Goal: Transaction & Acquisition: Book appointment/travel/reservation

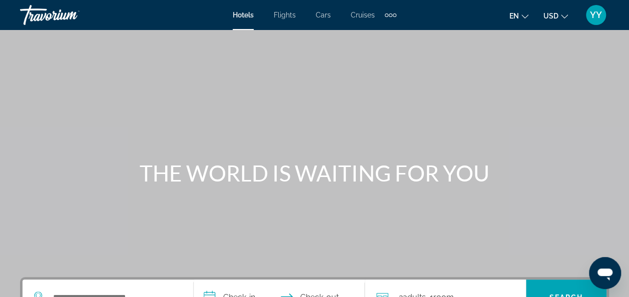
scroll to position [32, 0]
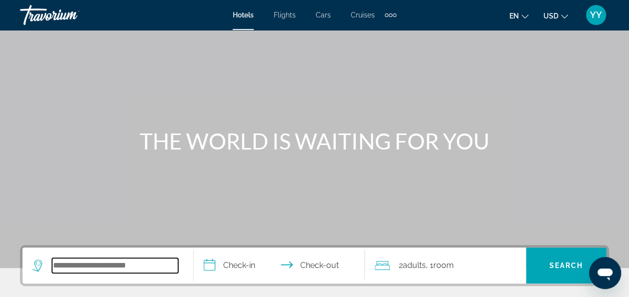
click at [59, 271] on input "Search widget" at bounding box center [115, 265] width 126 height 15
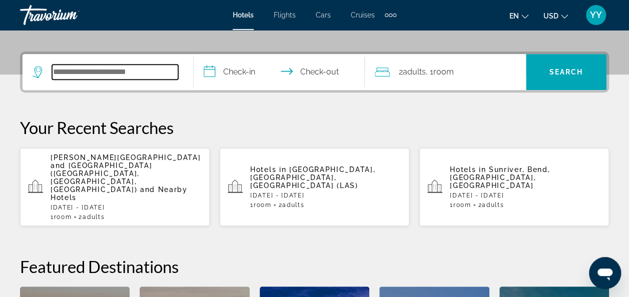
scroll to position [244, 0]
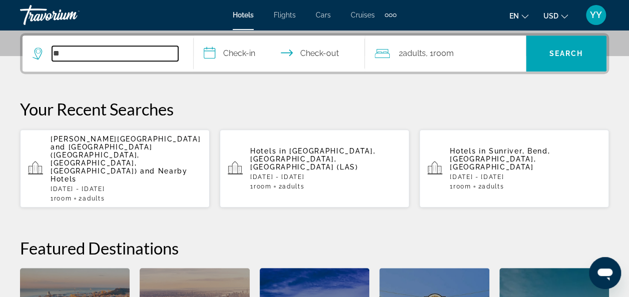
type input "*"
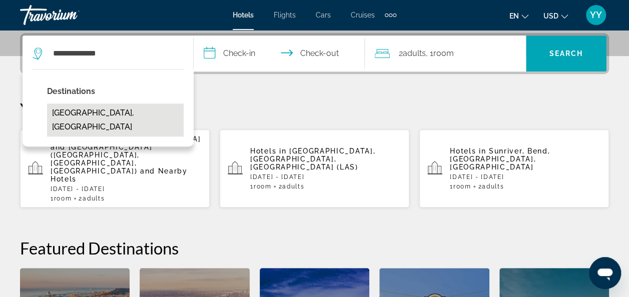
click at [94, 122] on button "Dominican Republic, Dominican Republic" at bounding box center [115, 120] width 137 height 33
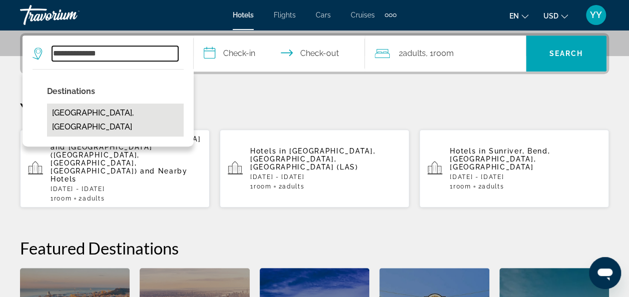
type input "**********"
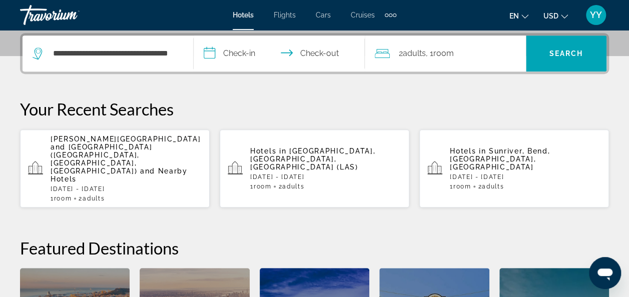
click at [209, 52] on input "**********" at bounding box center [281, 55] width 175 height 39
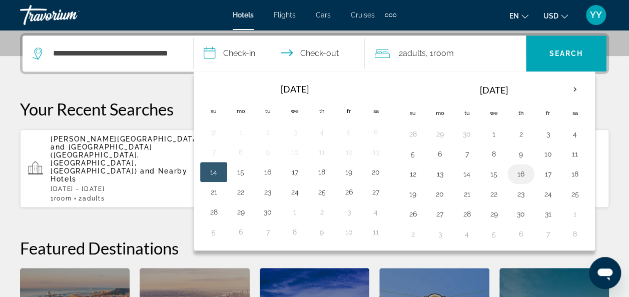
click at [516, 170] on button "16" at bounding box center [521, 174] width 16 height 14
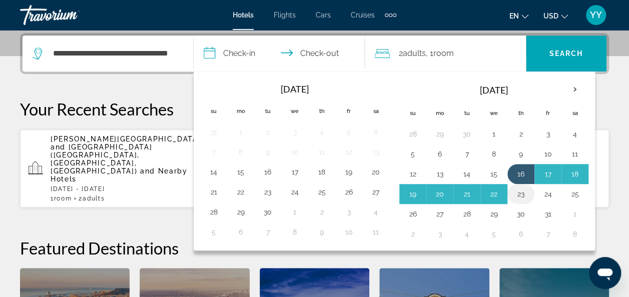
click at [516, 192] on button "23" at bounding box center [521, 194] width 16 height 14
type input "**********"
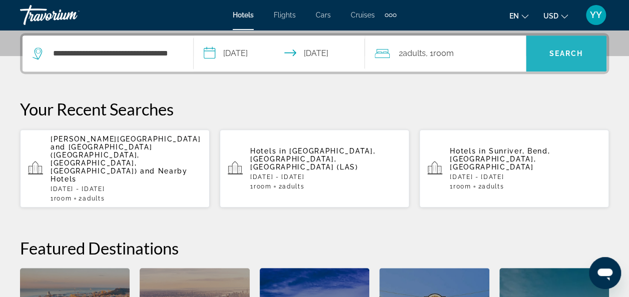
click at [547, 51] on span "Search widget" at bounding box center [566, 54] width 81 height 24
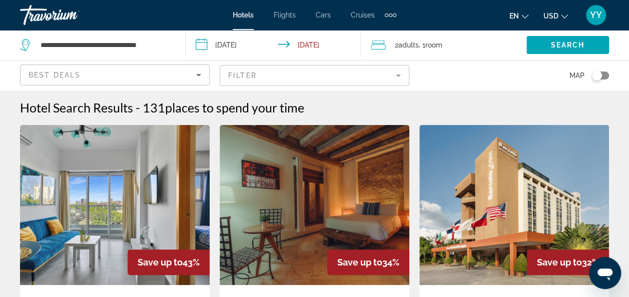
click at [575, 73] on span "Map" at bounding box center [577, 76] width 15 height 14
click at [606, 72] on div "Toggle map" at bounding box center [600, 76] width 17 height 8
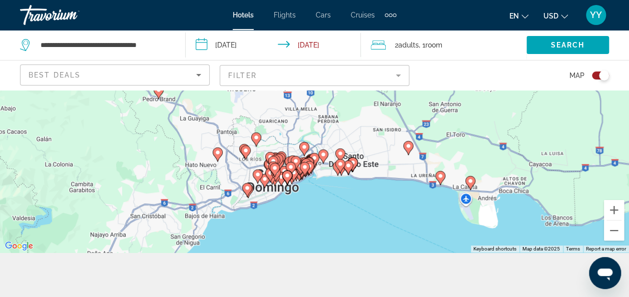
scroll to position [90, 0]
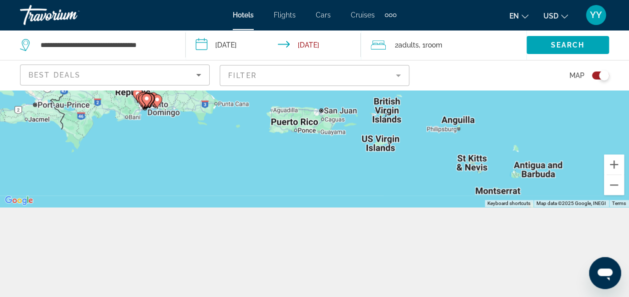
drag, startPoint x: 549, startPoint y: 156, endPoint x: 235, endPoint y: 79, distance: 323.3
click at [235, 79] on div "**********" at bounding box center [314, 148] width 629 height 297
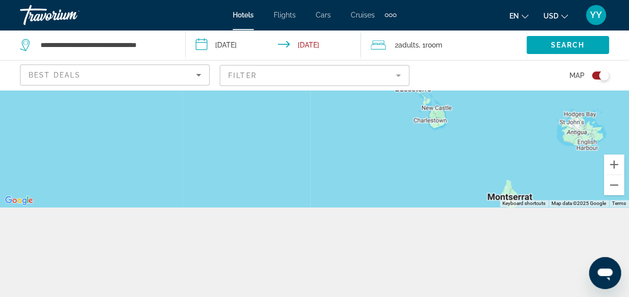
scroll to position [0, 0]
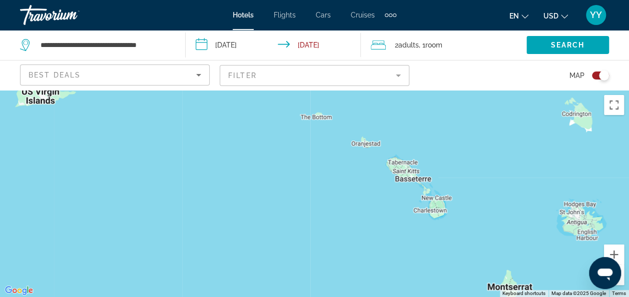
drag, startPoint x: 451, startPoint y: 135, endPoint x: 319, endPoint y: -30, distance: 210.6
click at [319, 0] on html "**********" at bounding box center [314, 148] width 629 height 297
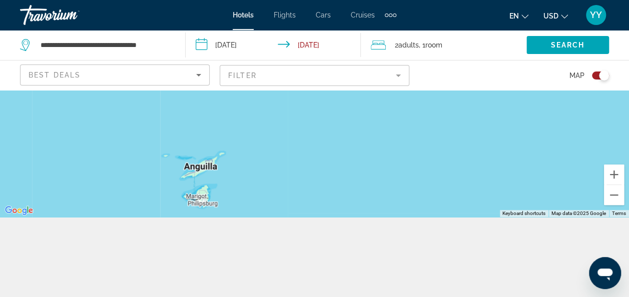
scroll to position [90, 0]
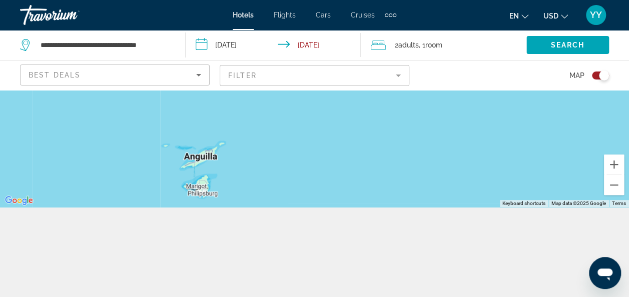
drag, startPoint x: 520, startPoint y: 154, endPoint x: 369, endPoint y: 310, distance: 217.0
click at [369, 207] on html "**********" at bounding box center [314, 58] width 629 height 297
drag, startPoint x: 277, startPoint y: 165, endPoint x: 275, endPoint y: 160, distance: 5.6
click at [275, 160] on div "Main content" at bounding box center [314, 103] width 629 height 207
drag, startPoint x: 330, startPoint y: 125, endPoint x: 339, endPoint y: 225, distance: 100.0
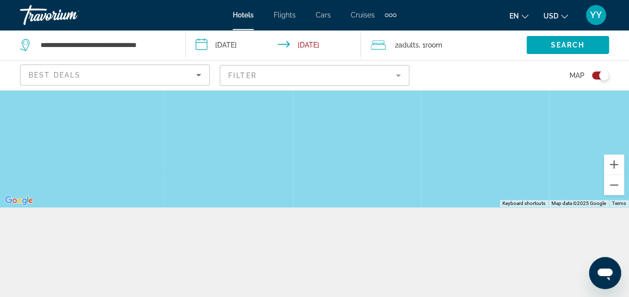
click at [339, 225] on div "**********" at bounding box center [314, 148] width 629 height 297
drag, startPoint x: 291, startPoint y: 146, endPoint x: 355, endPoint y: 253, distance: 124.4
click at [355, 253] on div "**********" at bounding box center [314, 148] width 629 height 297
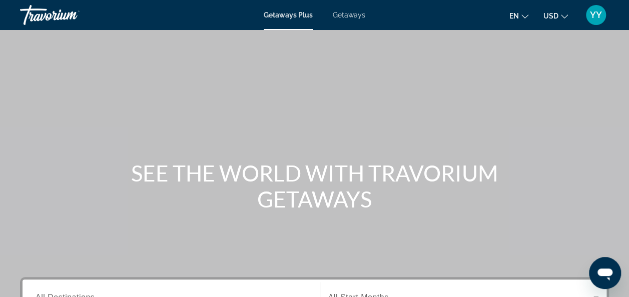
click at [350, 15] on span "Getaways" at bounding box center [349, 15] width 33 height 8
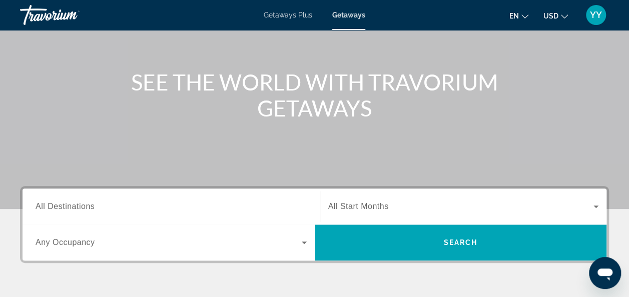
scroll to position [93, 0]
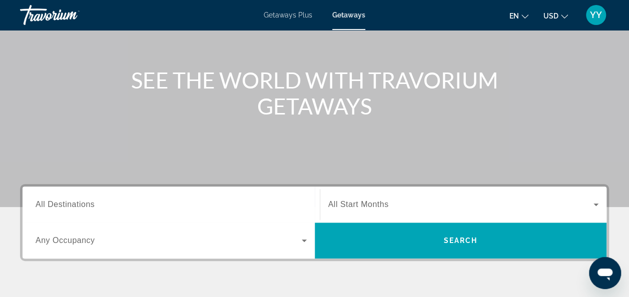
click at [138, 205] on input "Destination All Destinations" at bounding box center [171, 205] width 271 height 12
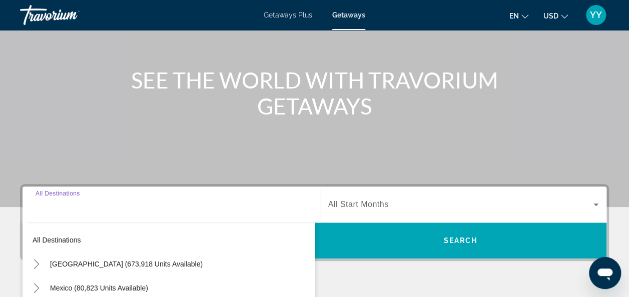
scroll to position [244, 0]
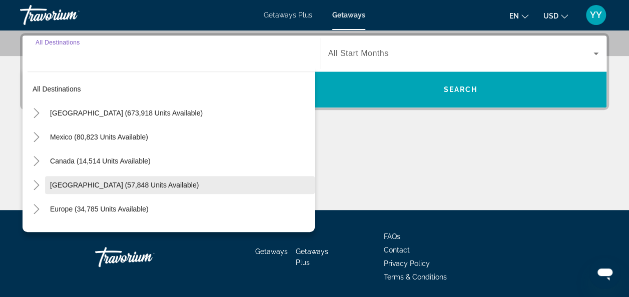
click at [235, 183] on span "Search widget" at bounding box center [180, 185] width 270 height 24
type input "**********"
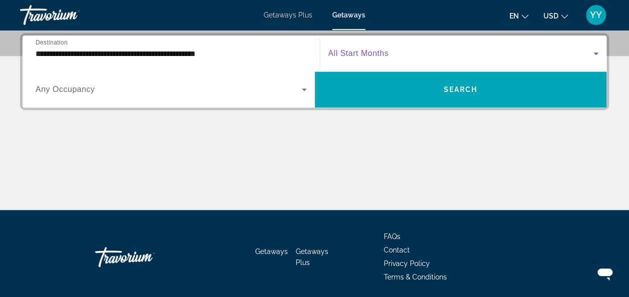
click at [595, 54] on icon "Search widget" at bounding box center [596, 54] width 12 height 12
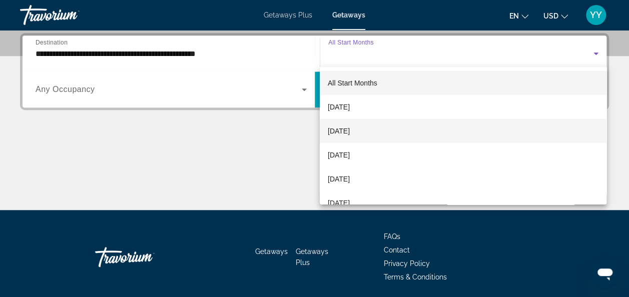
click at [414, 131] on mat-option "[DATE]" at bounding box center [463, 131] width 287 height 24
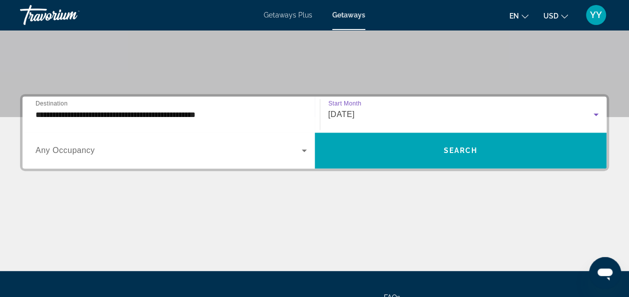
scroll to position [141, 0]
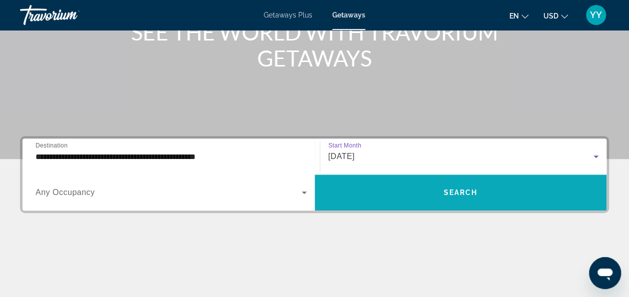
click at [518, 188] on span "Search widget" at bounding box center [461, 193] width 292 height 24
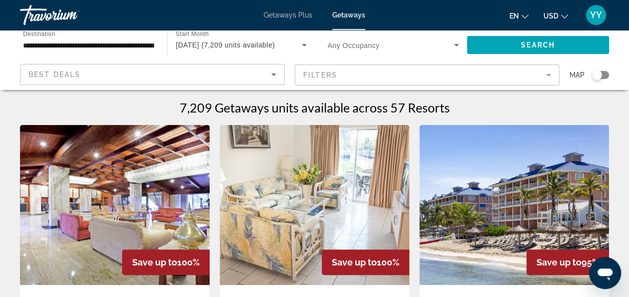
click at [546, 70] on mat-form-field "Filters" at bounding box center [427, 75] width 265 height 21
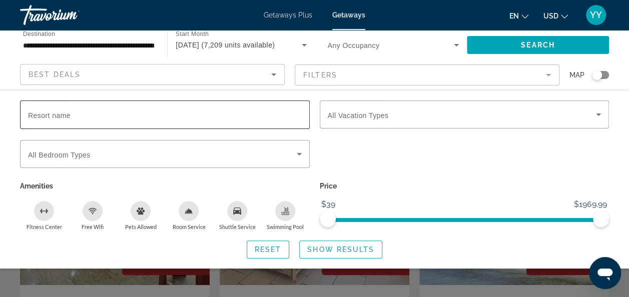
click at [202, 116] on input "Resort name" at bounding box center [165, 115] width 274 height 12
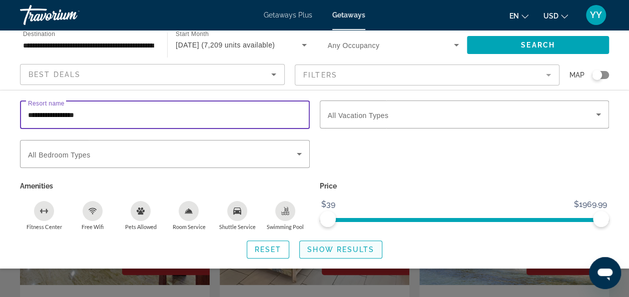
type input "**********"
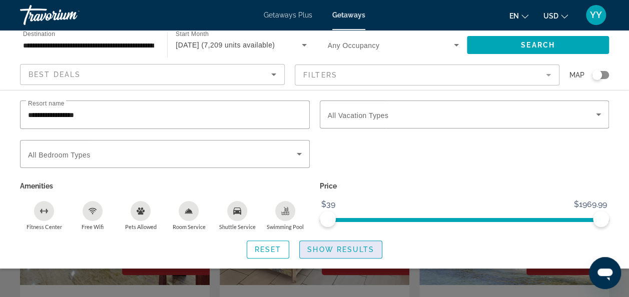
click at [342, 252] on span "Show Results" at bounding box center [340, 250] width 67 height 8
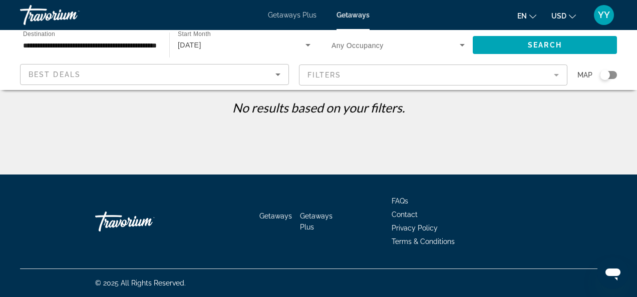
click at [605, 73] on div "Search widget" at bounding box center [605, 75] width 10 height 10
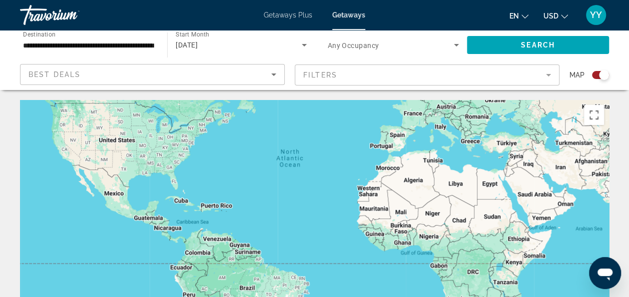
drag, startPoint x: 241, startPoint y: 239, endPoint x: 247, endPoint y: 162, distance: 77.3
click at [247, 162] on div "Main content" at bounding box center [314, 250] width 589 height 300
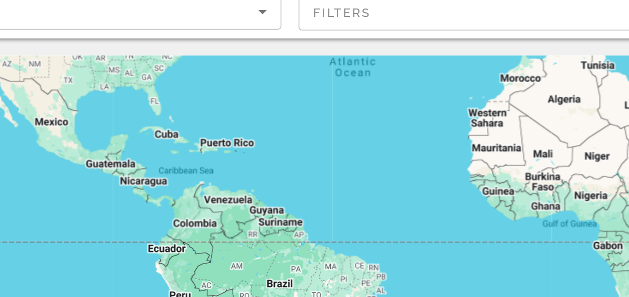
drag, startPoint x: 199, startPoint y: 224, endPoint x: 237, endPoint y: 166, distance: 69.0
click at [237, 166] on div "Main content" at bounding box center [314, 250] width 589 height 300
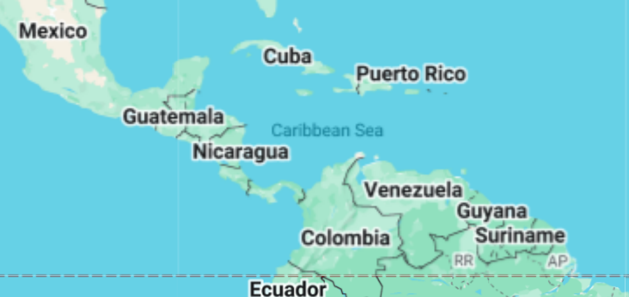
drag, startPoint x: 210, startPoint y: 165, endPoint x: 255, endPoint y: 152, distance: 47.4
click at [255, 152] on div "Main content" at bounding box center [314, 250] width 589 height 300
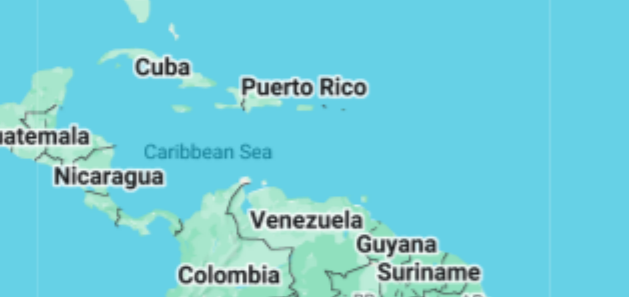
drag, startPoint x: 286, startPoint y: 147, endPoint x: 265, endPoint y: 153, distance: 21.7
click at [265, 153] on div "Main content" at bounding box center [314, 250] width 589 height 300
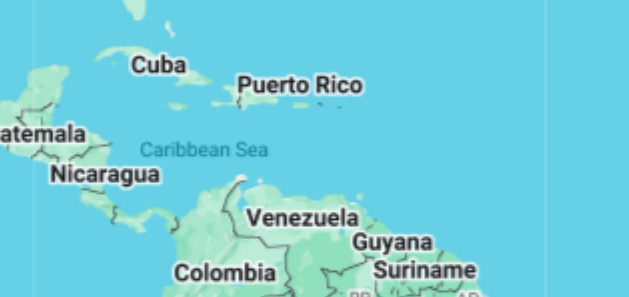
drag, startPoint x: 265, startPoint y: 153, endPoint x: 257, endPoint y: 149, distance: 8.7
click at [257, 149] on div "Main content" at bounding box center [314, 250] width 589 height 300
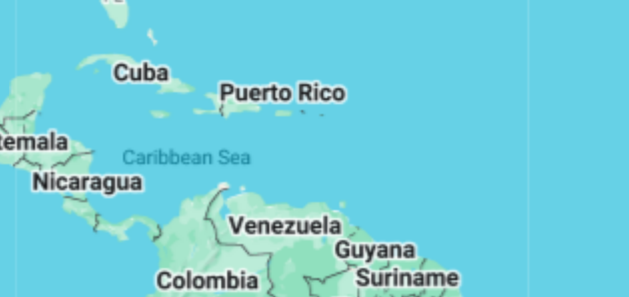
drag, startPoint x: 241, startPoint y: 153, endPoint x: 246, endPoint y: 156, distance: 5.7
click at [246, 156] on div "Main content" at bounding box center [314, 250] width 589 height 300
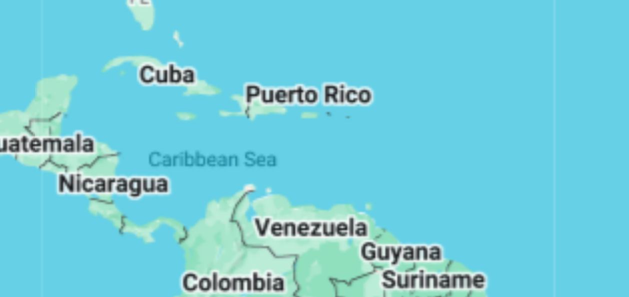
drag, startPoint x: 261, startPoint y: 163, endPoint x: 269, endPoint y: 157, distance: 10.4
click at [269, 158] on div "Main content" at bounding box center [314, 250] width 589 height 300
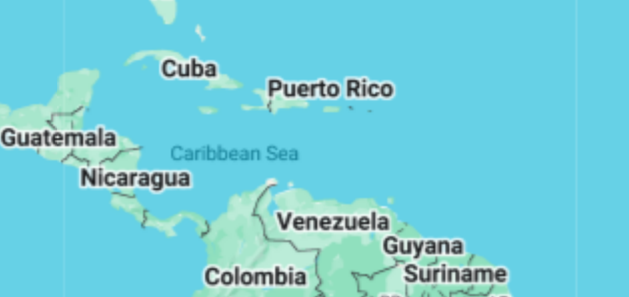
drag, startPoint x: 270, startPoint y: 155, endPoint x: 262, endPoint y: 166, distance: 12.9
click at [262, 166] on div "Main content" at bounding box center [314, 250] width 589 height 300
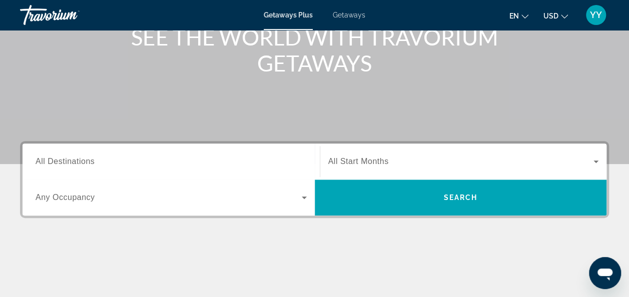
scroll to position [137, 0]
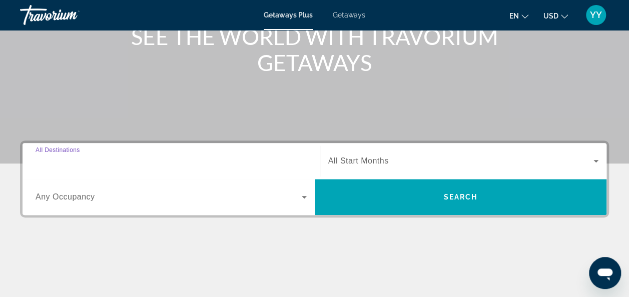
click at [285, 159] on input "Destination All Destinations" at bounding box center [171, 162] width 271 height 12
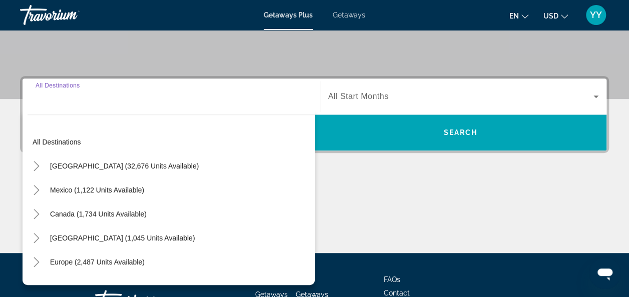
scroll to position [244, 0]
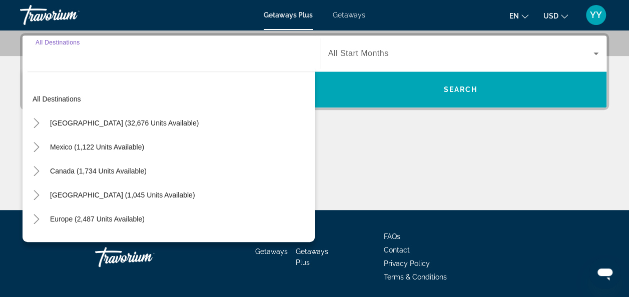
click at [86, 195] on span "[GEOGRAPHIC_DATA] (1,045 units available)" at bounding box center [122, 195] width 145 height 8
type input "**********"
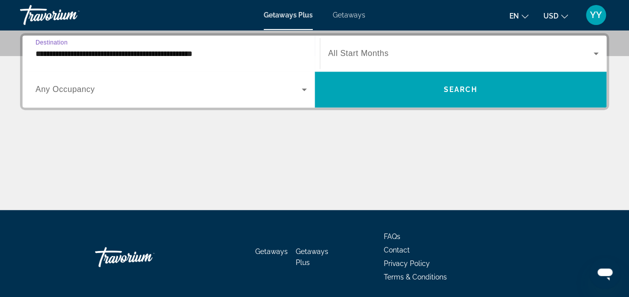
click at [589, 48] on div "Search widget" at bounding box center [463, 54] width 271 height 28
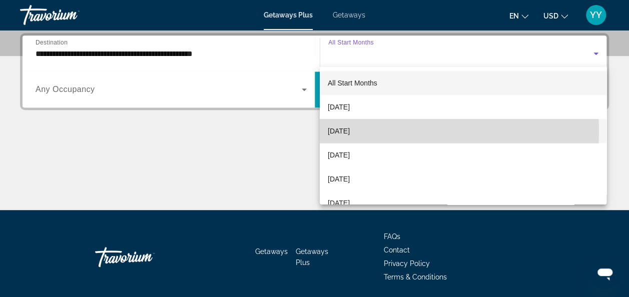
click at [387, 131] on mat-option "[DATE]" at bounding box center [463, 131] width 287 height 24
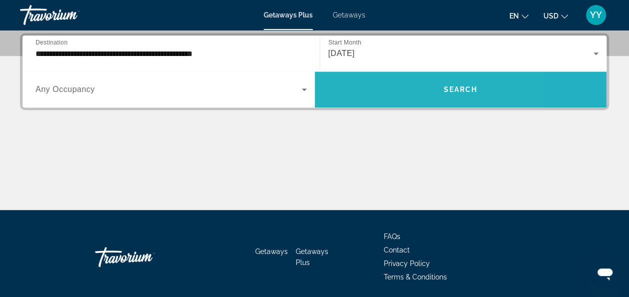
click at [385, 99] on span "Search widget" at bounding box center [461, 90] width 292 height 24
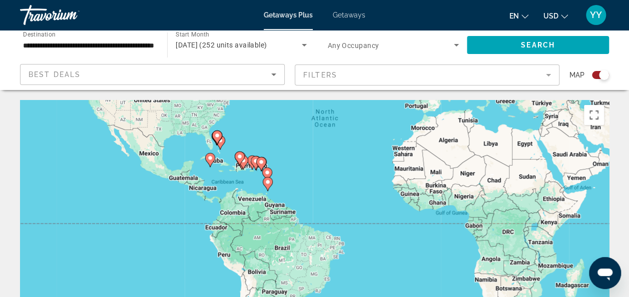
drag, startPoint x: 262, startPoint y: 238, endPoint x: 302, endPoint y: 91, distance: 152.5
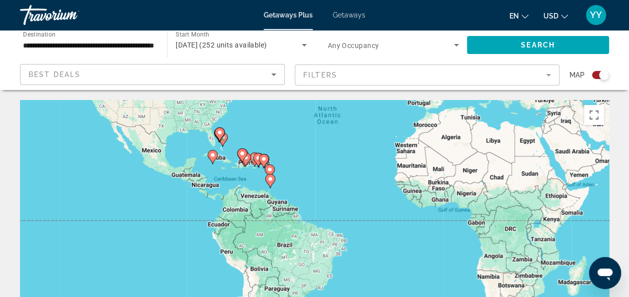
click at [595, 73] on div "Search widget" at bounding box center [600, 75] width 17 height 8
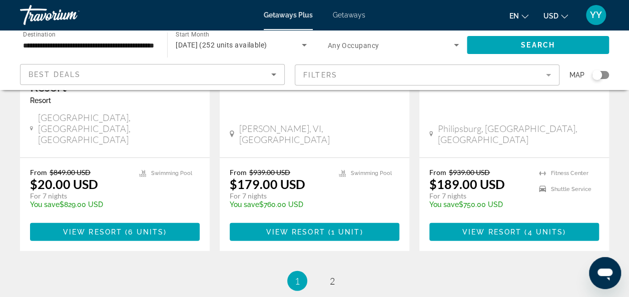
scroll to position [1327, 0]
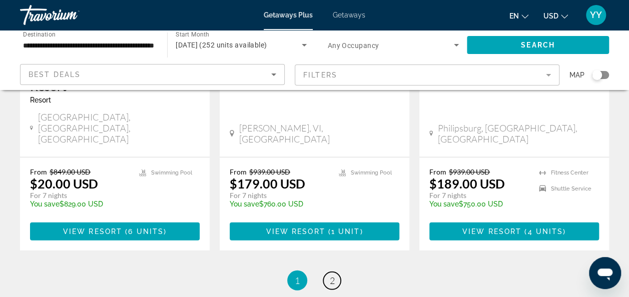
click at [330, 275] on span "2" at bounding box center [332, 280] width 5 height 11
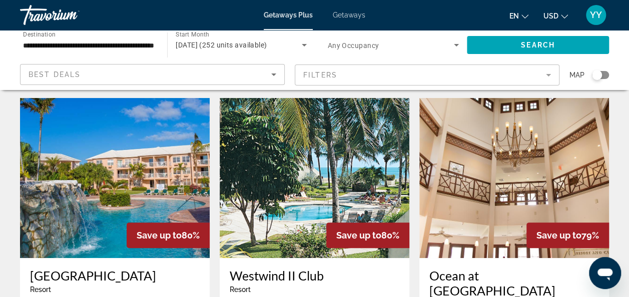
scroll to position [25, 0]
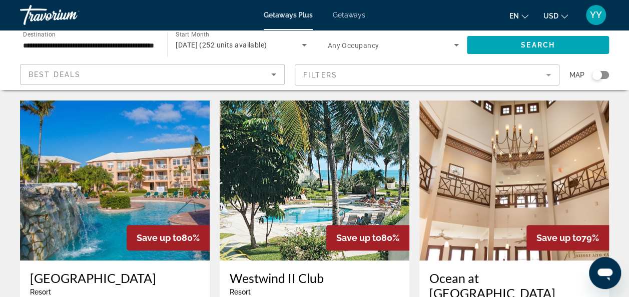
click at [417, 70] on mat-form-field "Filters" at bounding box center [427, 75] width 265 height 21
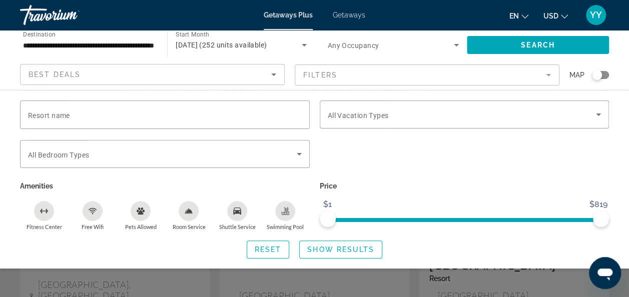
scroll to position [51, 0]
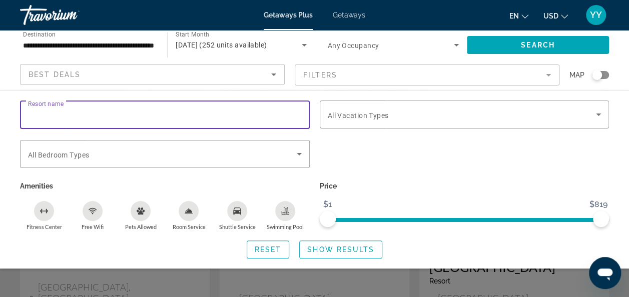
click at [199, 110] on input "Resort name" at bounding box center [165, 115] width 274 height 12
type input "**********"
click at [312, 247] on span "Show Results" at bounding box center [340, 250] width 67 height 8
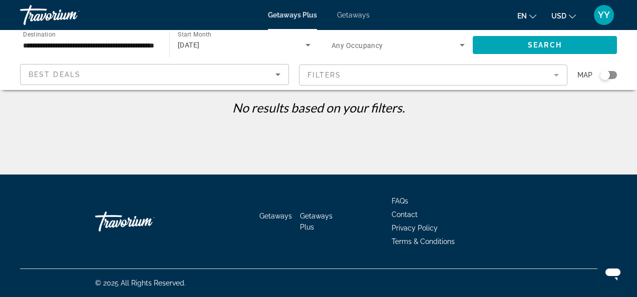
click at [376, 81] on mat-form-field "Filters" at bounding box center [433, 75] width 269 height 21
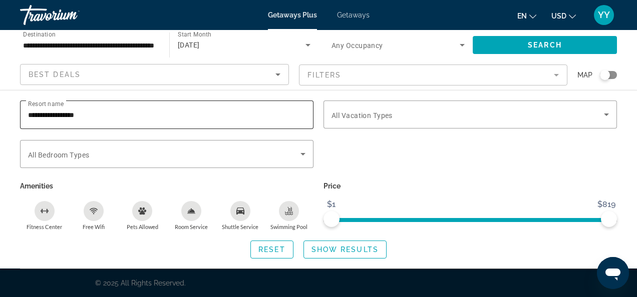
click at [119, 113] on input "**********" at bounding box center [166, 115] width 277 height 12
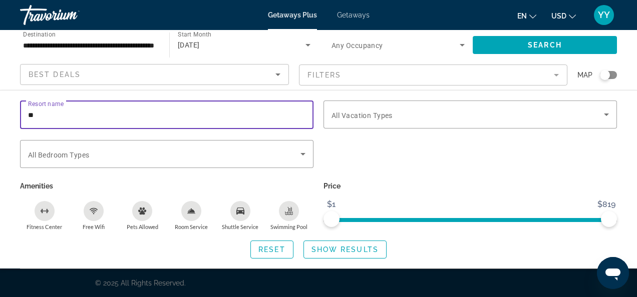
type input "*"
type input "**********"
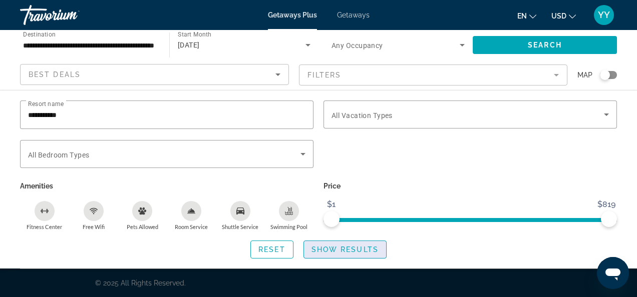
click at [324, 249] on span "Show Results" at bounding box center [344, 250] width 67 height 8
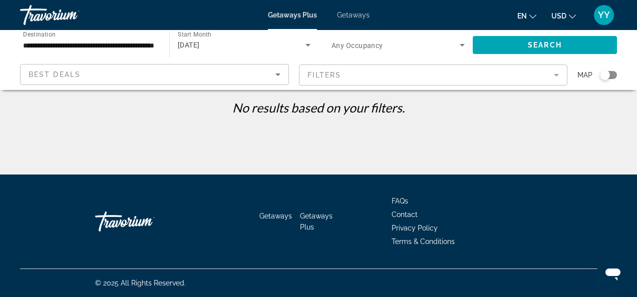
click at [125, 38] on div "**********" at bounding box center [89, 45] width 133 height 29
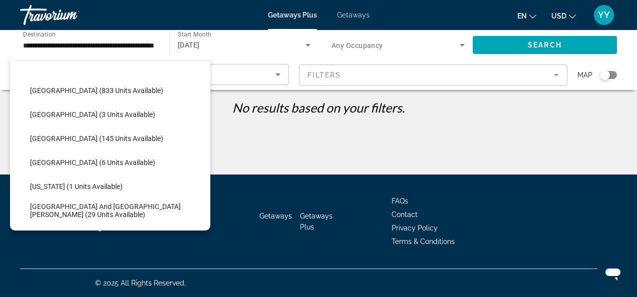
scroll to position [146, 0]
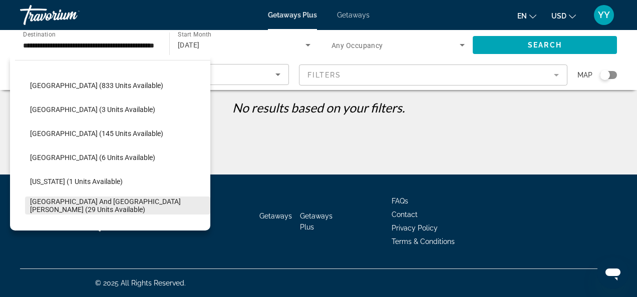
click at [107, 207] on span "[GEOGRAPHIC_DATA] and [GEOGRAPHIC_DATA][PERSON_NAME] (29 units available)" at bounding box center [117, 206] width 175 height 16
type input "**********"
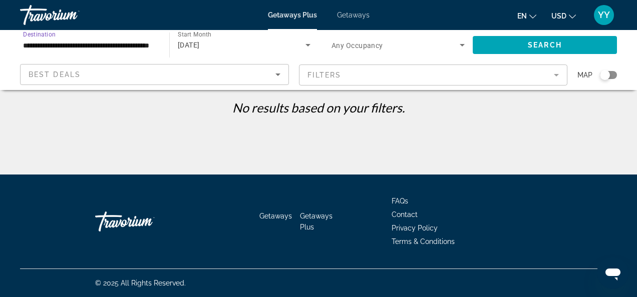
scroll to position [0, 32]
click at [500, 43] on span "Search widget" at bounding box center [545, 45] width 144 height 24
click at [309, 46] on icon "Search widget" at bounding box center [308, 45] width 12 height 12
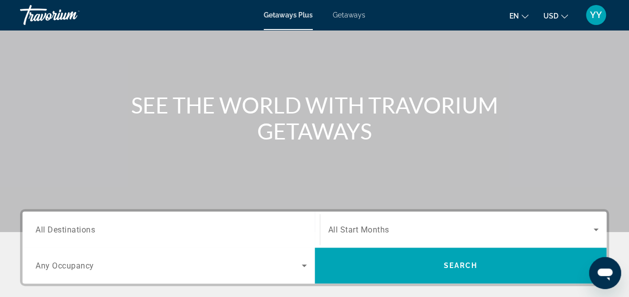
scroll to position [70, 0]
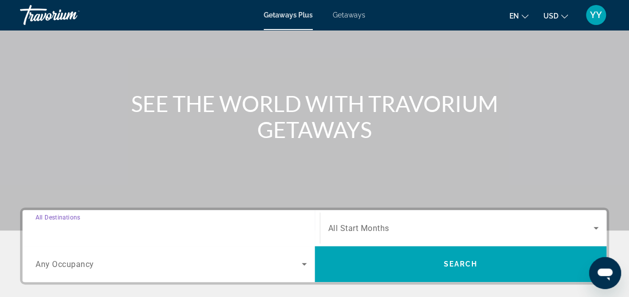
click at [99, 228] on input "Destination All Destinations" at bounding box center [171, 229] width 271 height 12
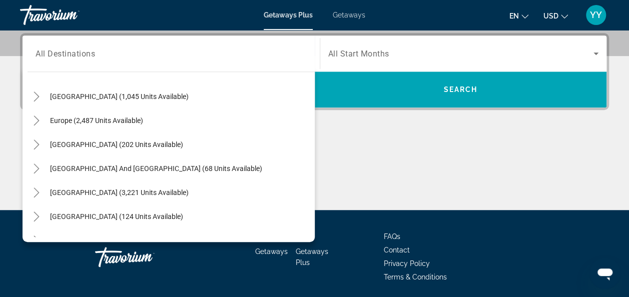
scroll to position [98, 0]
click at [35, 94] on icon "Toggle Caribbean & Atlantic Islands (1,045 units available)" at bounding box center [37, 97] width 10 height 10
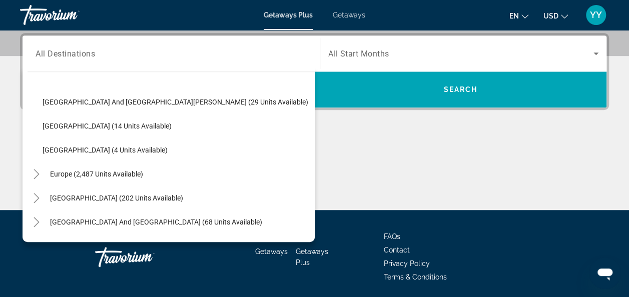
scroll to position [257, 0]
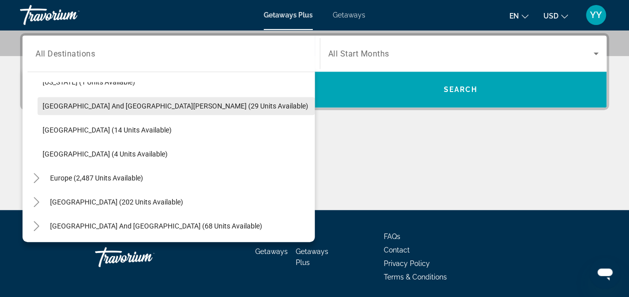
click at [183, 104] on span "[GEOGRAPHIC_DATA] and [GEOGRAPHIC_DATA][PERSON_NAME] (29 units available)" at bounding box center [176, 106] width 266 height 8
type input "**********"
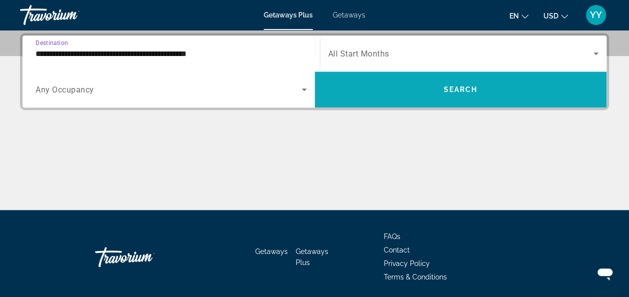
click at [369, 88] on span "Search widget" at bounding box center [461, 90] width 292 height 24
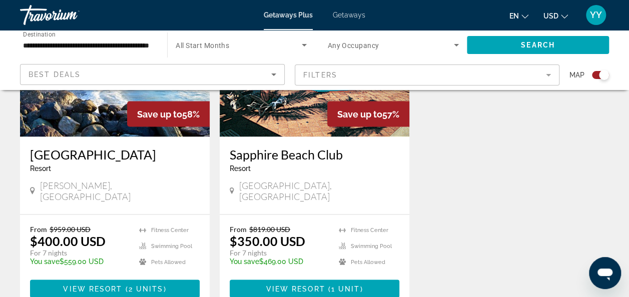
scroll to position [851, 0]
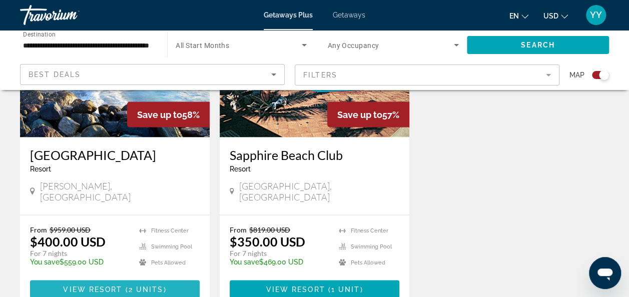
click at [139, 285] on span "2 units" at bounding box center [146, 289] width 35 height 8
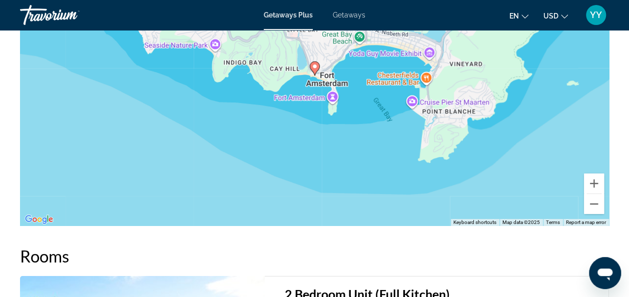
scroll to position [1626, 0]
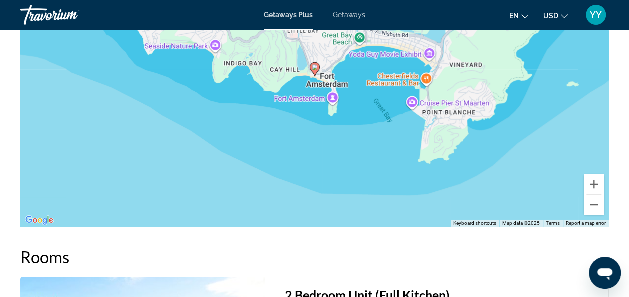
click at [343, 14] on span "Getaways" at bounding box center [349, 15] width 33 height 8
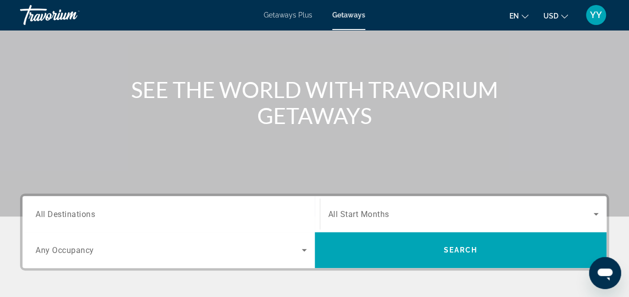
scroll to position [85, 0]
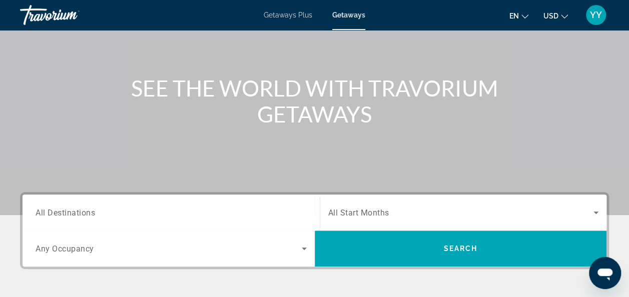
click at [150, 204] on div "Search widget" at bounding box center [171, 213] width 271 height 29
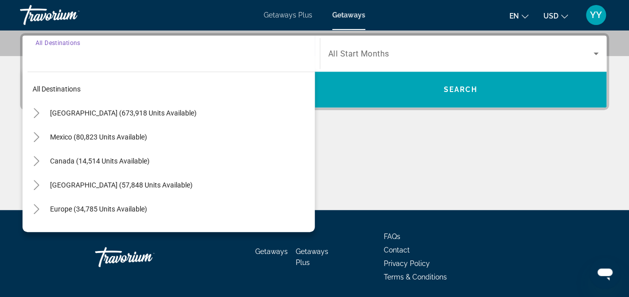
scroll to position [244, 0]
click at [34, 182] on icon "Toggle Caribbean & Atlantic Islands (57,848 units available)" at bounding box center [37, 185] width 10 height 10
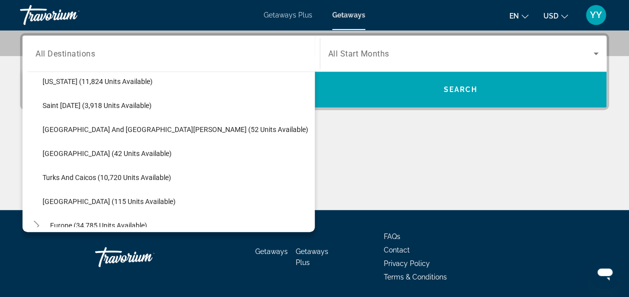
scroll to position [340, 0]
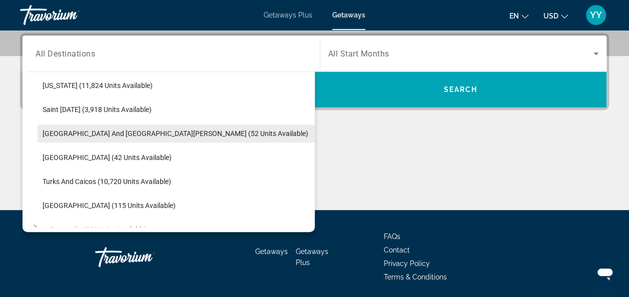
click at [114, 130] on span "[GEOGRAPHIC_DATA] and [GEOGRAPHIC_DATA][PERSON_NAME] (52 units available)" at bounding box center [176, 134] width 266 height 8
type input "**********"
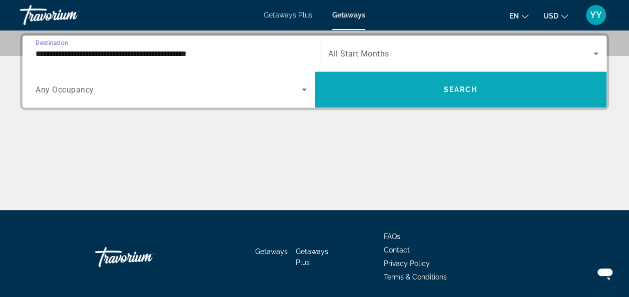
click at [511, 94] on span "Search widget" at bounding box center [461, 90] width 292 height 24
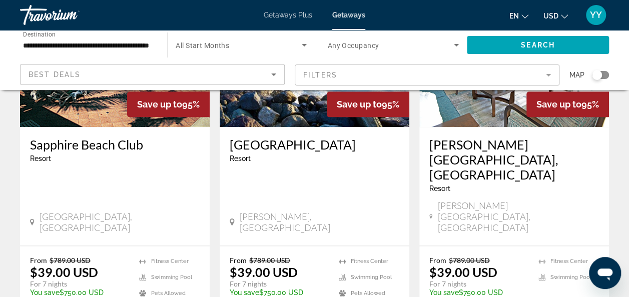
scroll to position [523, 0]
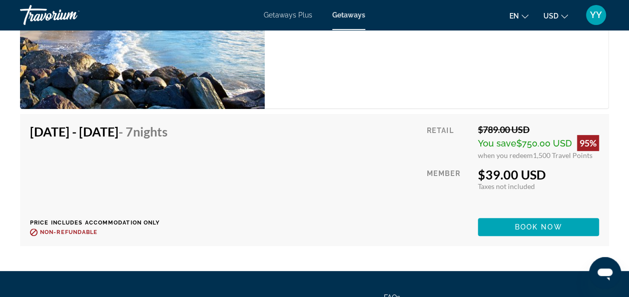
scroll to position [2001, 0]
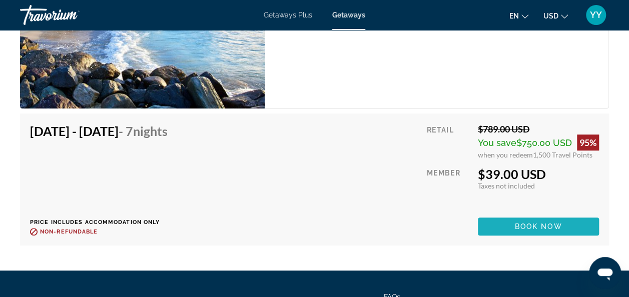
click at [507, 224] on span "Main content" at bounding box center [538, 227] width 121 height 24
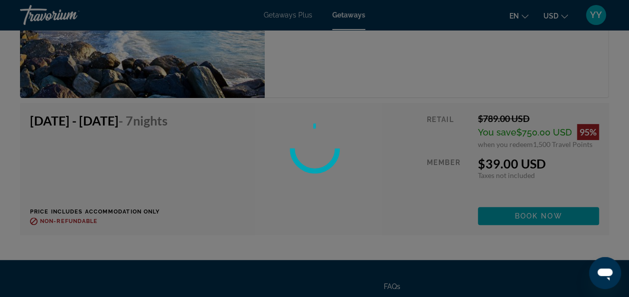
scroll to position [2096, 0]
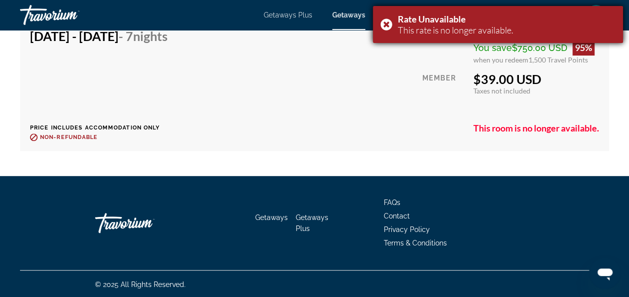
click at [387, 26] on div "Rate Unavailable This rate is no longer available." at bounding box center [498, 24] width 250 height 37
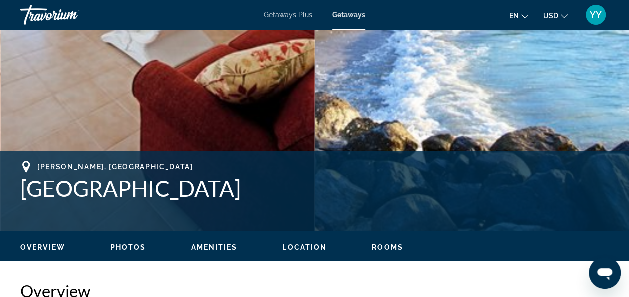
scroll to position [0, 0]
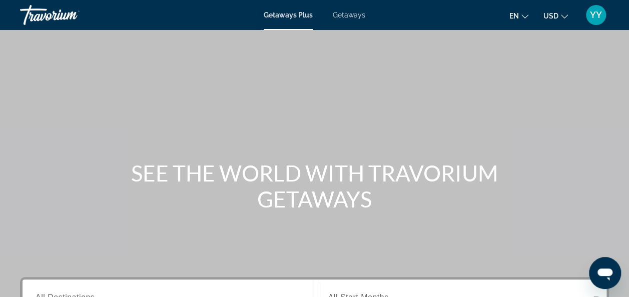
click at [347, 13] on span "Getaways" at bounding box center [349, 15] width 33 height 8
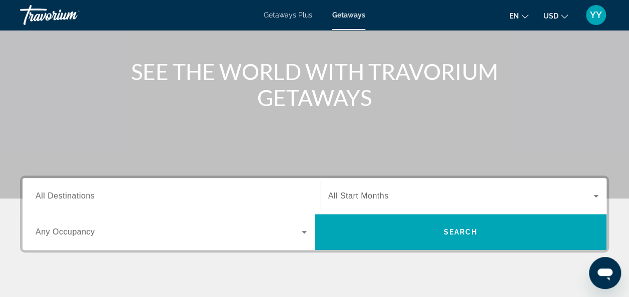
scroll to position [103, 0]
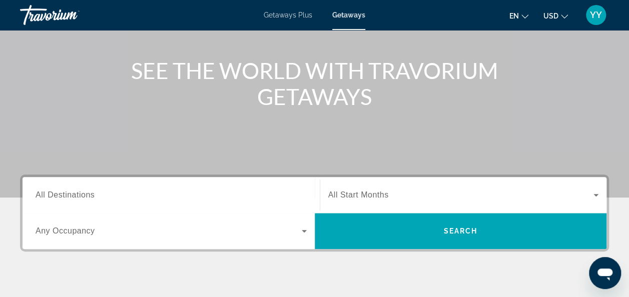
click at [75, 194] on span "All Destinations" at bounding box center [65, 195] width 59 height 9
click at [75, 194] on input "Destination All Destinations" at bounding box center [171, 196] width 271 height 12
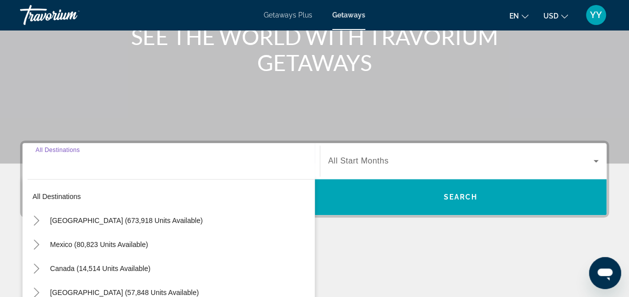
scroll to position [244, 0]
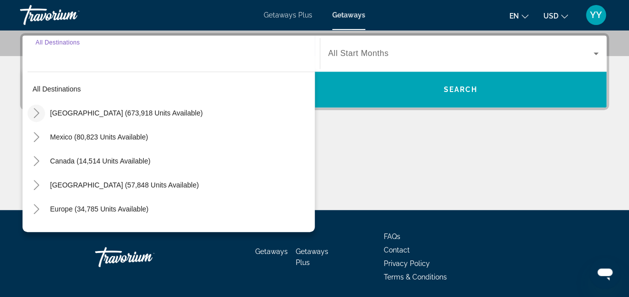
click at [37, 111] on icon "Toggle United States (673,918 units available)" at bounding box center [37, 113] width 6 height 10
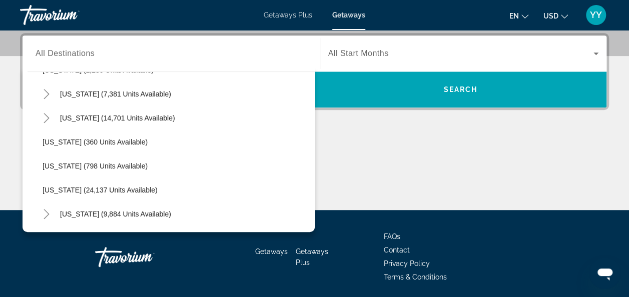
scroll to position [702, 0]
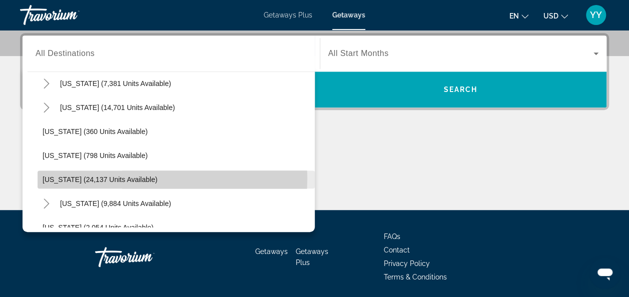
click at [87, 177] on span "Oregon (24,137 units available)" at bounding box center [100, 180] width 115 height 8
type input "**********"
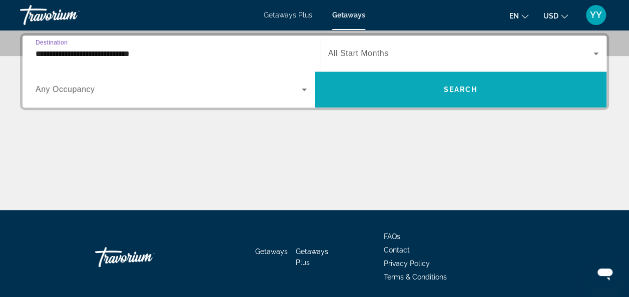
click at [389, 84] on span "Search widget" at bounding box center [461, 90] width 292 height 24
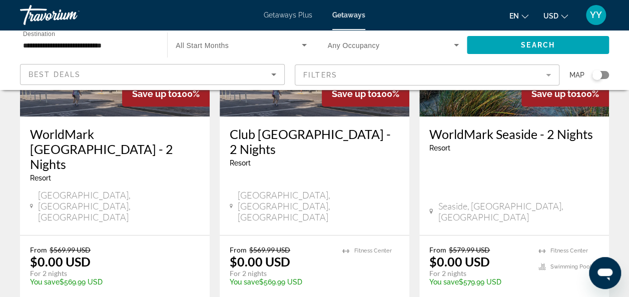
scroll to position [175, 0]
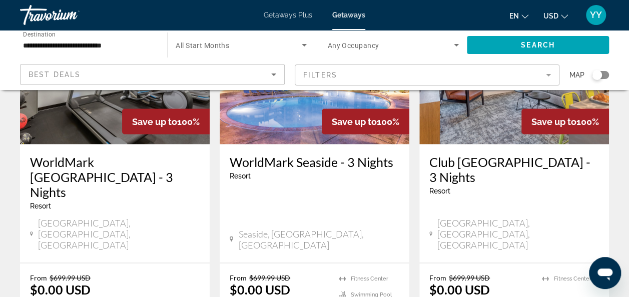
scroll to position [920, 0]
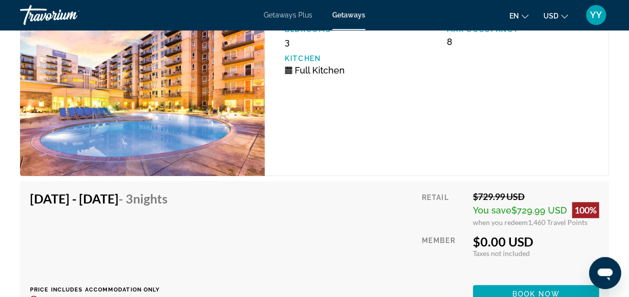
scroll to position [2281, 0]
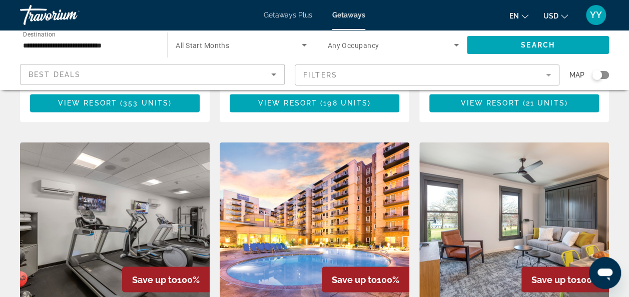
scroll to position [757, 0]
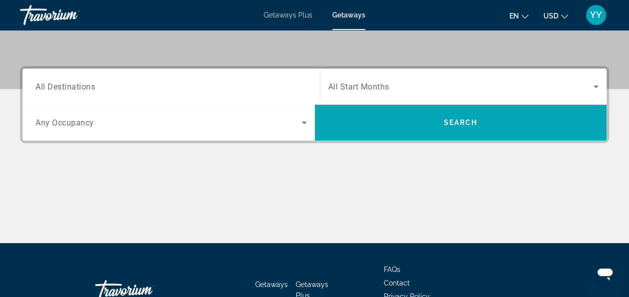
scroll to position [215, 0]
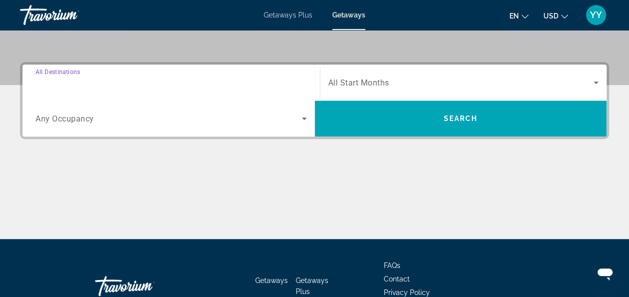
click at [119, 81] on input "Destination All Destinations" at bounding box center [171, 83] width 271 height 12
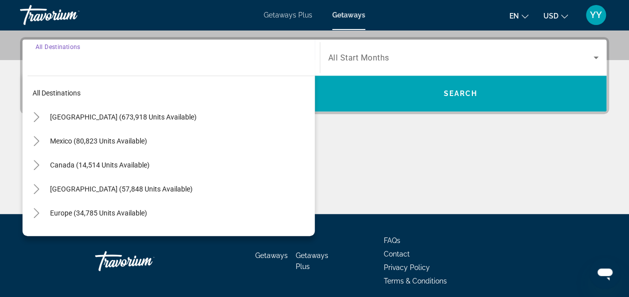
scroll to position [244, 0]
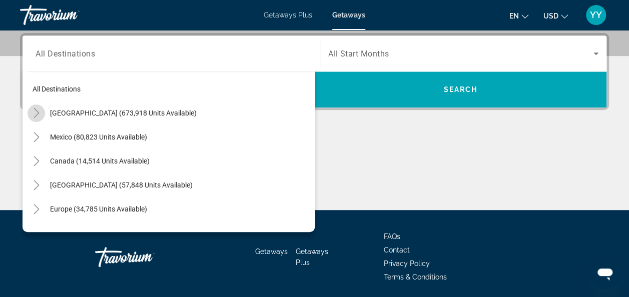
click at [37, 113] on icon "Toggle United States (673,918 units available)" at bounding box center [37, 113] width 10 height 10
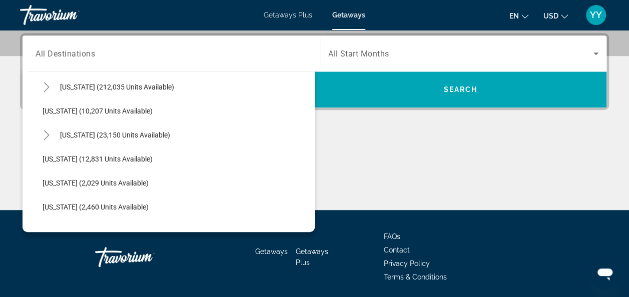
scroll to position [193, 0]
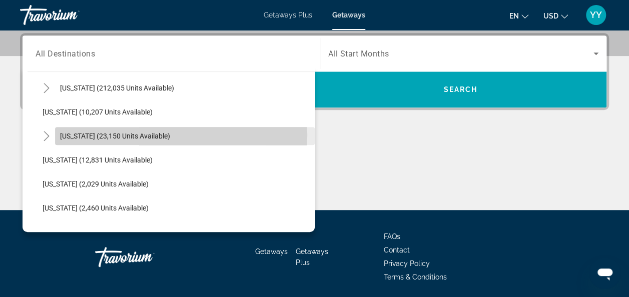
click at [96, 134] on span "Hawaii (23,150 units available)" at bounding box center [115, 136] width 110 height 8
type input "**********"
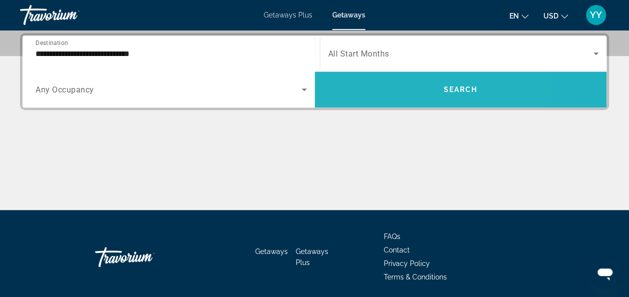
click at [388, 93] on span "Search widget" at bounding box center [461, 90] width 292 height 24
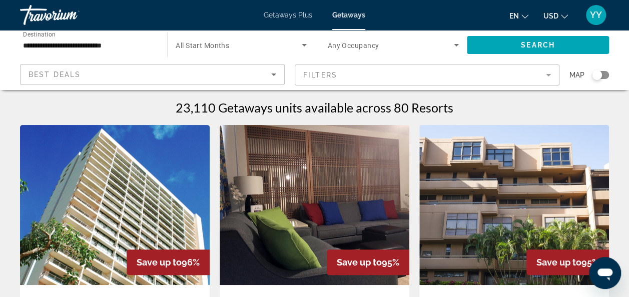
click at [548, 73] on mat-form-field "Filters" at bounding box center [427, 75] width 265 height 21
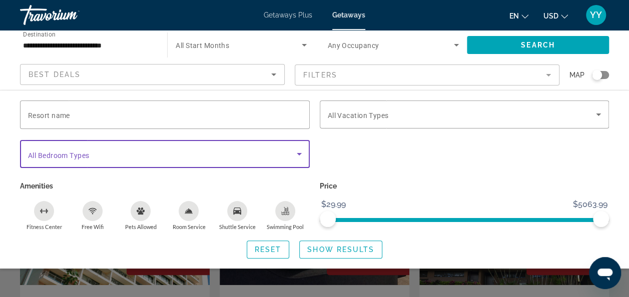
click at [299, 153] on icon "Search widget" at bounding box center [299, 154] width 5 height 3
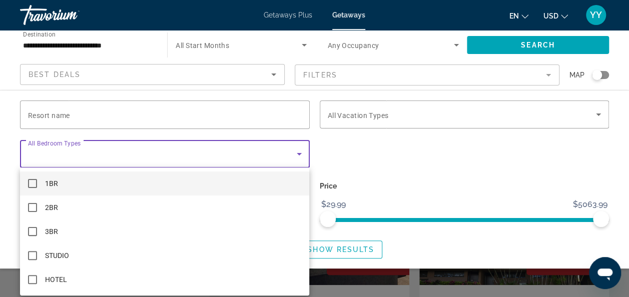
drag, startPoint x: 532, startPoint y: 138, endPoint x: 536, endPoint y: 142, distance: 6.0
click at [534, 142] on div at bounding box center [314, 148] width 629 height 297
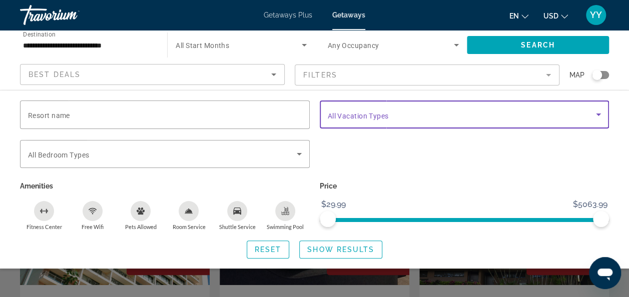
click at [597, 111] on icon "Search widget" at bounding box center [599, 115] width 12 height 12
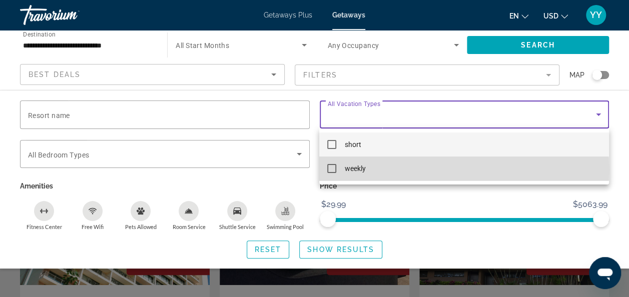
click at [331, 170] on mat-pseudo-checkbox at bounding box center [331, 168] width 9 height 9
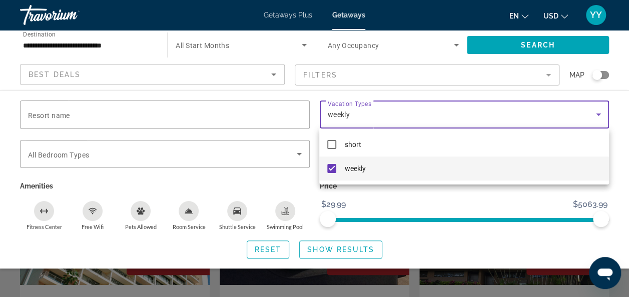
click at [336, 249] on div at bounding box center [314, 148] width 629 height 297
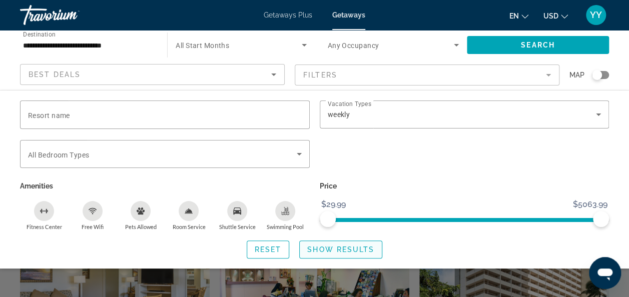
scroll to position [312, 0]
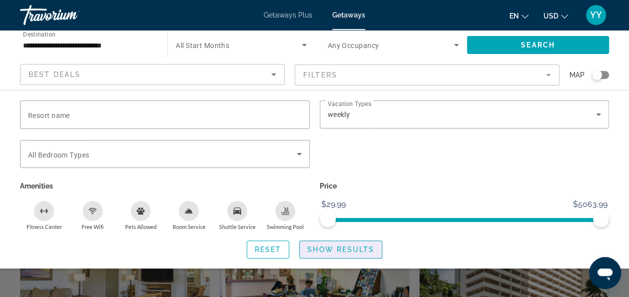
click at [338, 251] on button "Show Results" at bounding box center [340, 250] width 83 height 18
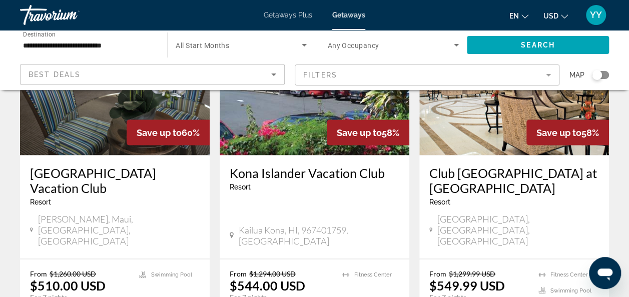
scroll to position [847, 0]
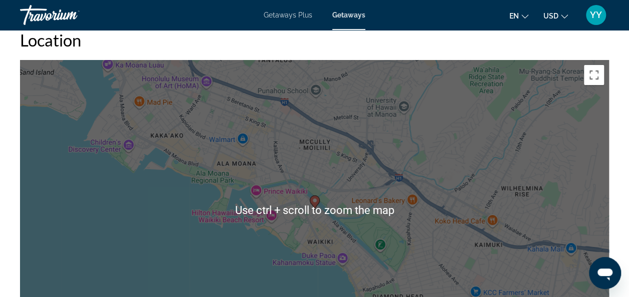
scroll to position [1758, 0]
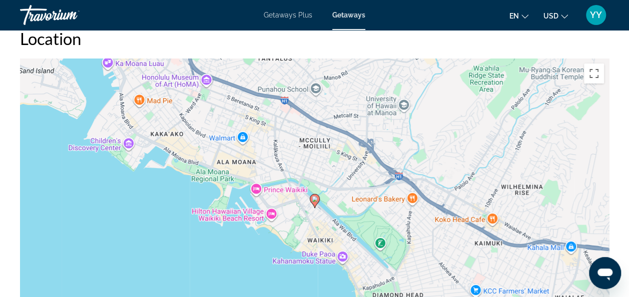
drag, startPoint x: 159, startPoint y: 225, endPoint x: 155, endPoint y: 230, distance: 6.1
click at [155, 230] on div "To activate drag with keyboard, press Alt + Enter. Once in keyboard drag state,…" at bounding box center [314, 209] width 589 height 300
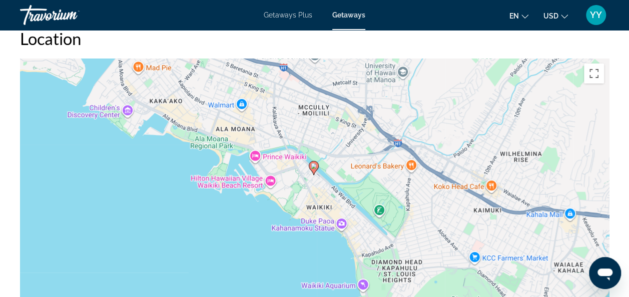
drag, startPoint x: 179, startPoint y: 269, endPoint x: 188, endPoint y: 236, distance: 34.2
click at [188, 236] on div "To activate drag with keyboard, press Alt + Enter. Once in keyboard drag state,…" at bounding box center [314, 209] width 589 height 300
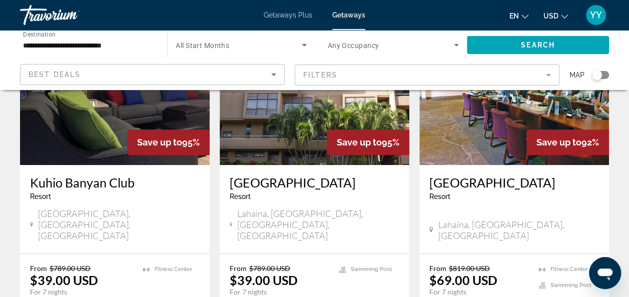
scroll to position [118, 0]
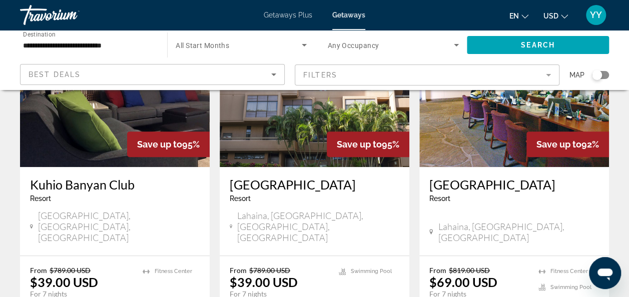
click at [601, 75] on div "Search widget" at bounding box center [597, 75] width 10 height 10
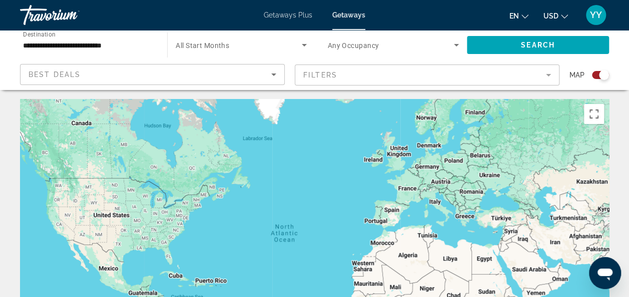
scroll to position [0, 0]
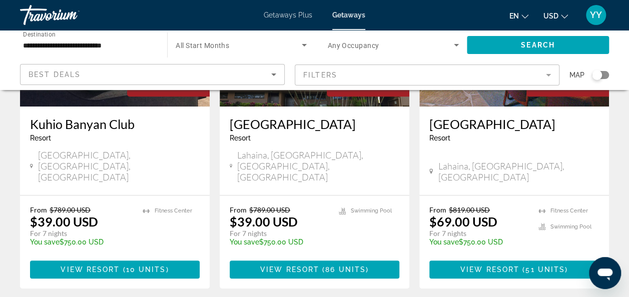
scroll to position [195, 0]
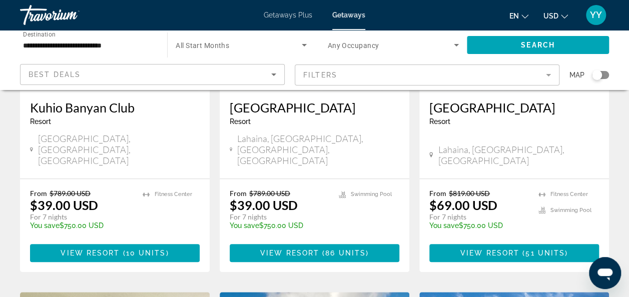
click at [603, 76] on div "Search widget" at bounding box center [600, 75] width 17 height 8
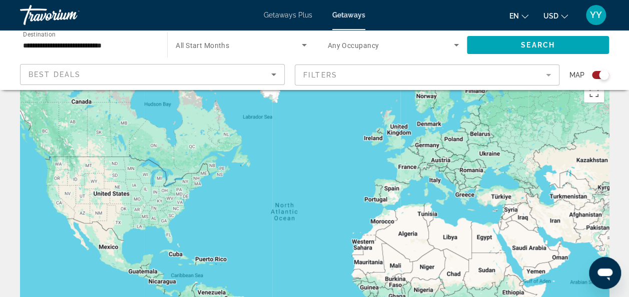
scroll to position [18, 0]
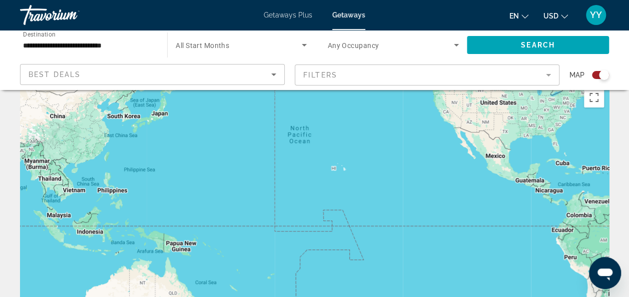
drag, startPoint x: 250, startPoint y: 199, endPoint x: 638, endPoint y: 102, distance: 400.3
click at [629, 102] on html "**********" at bounding box center [314, 130] width 629 height 297
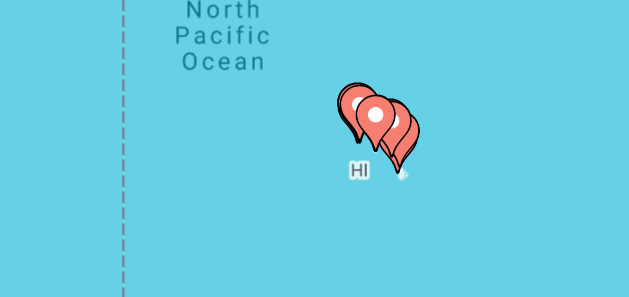
click at [337, 156] on image "Main content" at bounding box center [338, 155] width 6 height 6
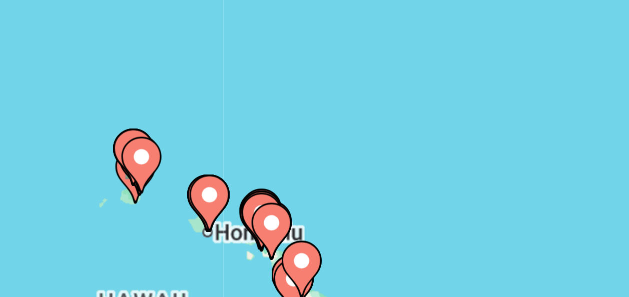
drag, startPoint x: 327, startPoint y: 170, endPoint x: 310, endPoint y: 116, distance: 56.4
click at [310, 116] on div "To activate drag with keyboard, press Alt + Enter. Once in keyboard drag state,…" at bounding box center [314, 233] width 589 height 300
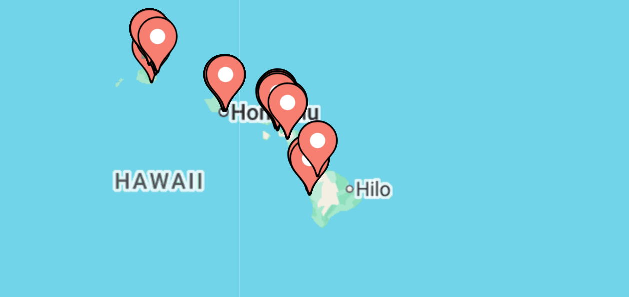
drag, startPoint x: 292, startPoint y: 193, endPoint x: 296, endPoint y: 162, distance: 31.3
click at [296, 162] on div "To activate drag with keyboard, press Alt + Enter. Once in keyboard drag state,…" at bounding box center [314, 233] width 589 height 300
click at [300, 146] on image "Main content" at bounding box center [300, 145] width 6 height 6
type input "**********"
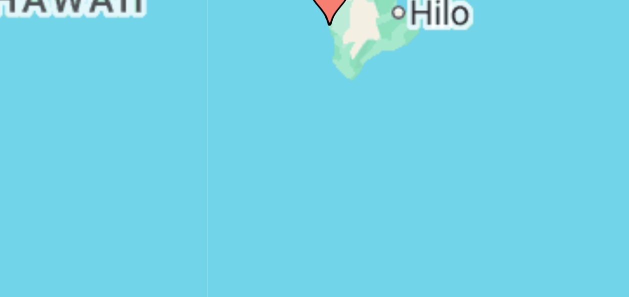
click at [300, 146] on div "To navigate, press the arrow keys. To activate drag with keyboard, press Alt + …" at bounding box center [314, 233] width 589 height 300
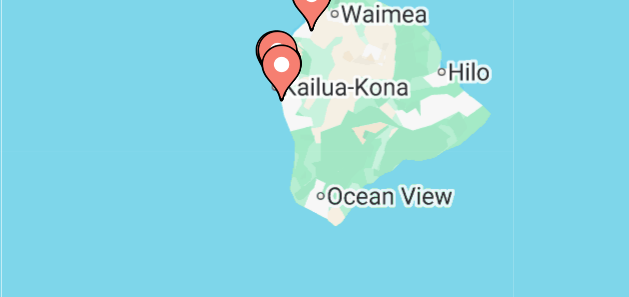
drag, startPoint x: 307, startPoint y: 168, endPoint x: 260, endPoint y: 206, distance: 60.9
click at [260, 206] on div "To activate drag with keyboard, press Alt + Enter. Once in keyboard drag state,…" at bounding box center [314, 233] width 589 height 300
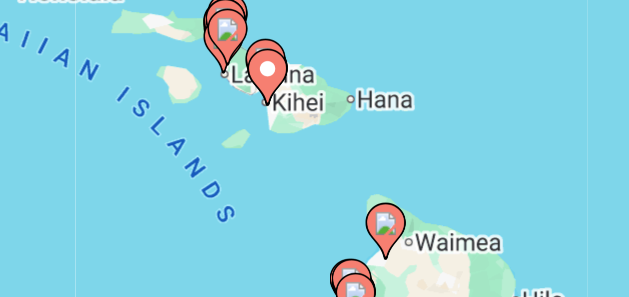
drag, startPoint x: 291, startPoint y: 139, endPoint x: 310, endPoint y: 197, distance: 61.0
click at [310, 197] on div "To activate drag with keyboard, press Alt + Enter. Once in keyboard drag state,…" at bounding box center [314, 233] width 589 height 300
